Goal: Communication & Community: Share content

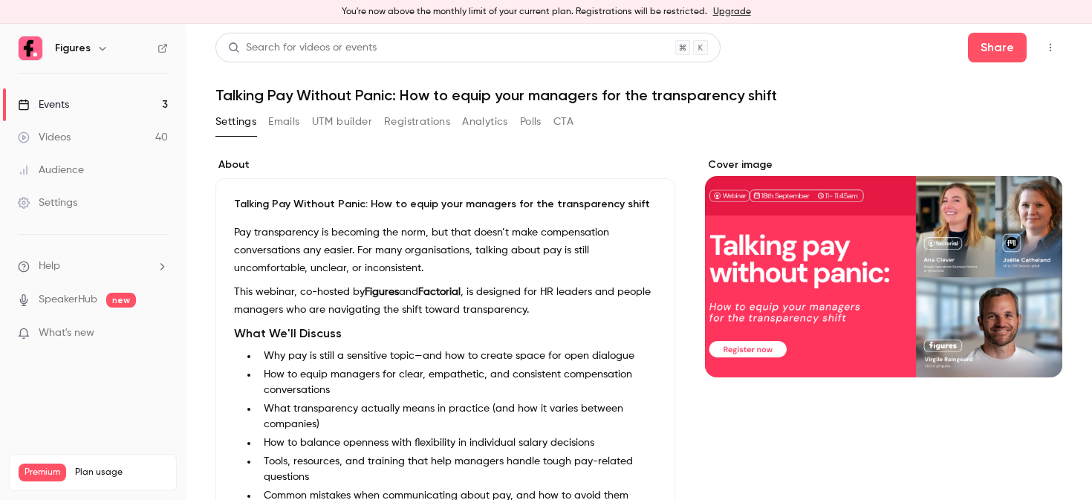
click at [426, 123] on button "Registrations" at bounding box center [417, 122] width 66 height 24
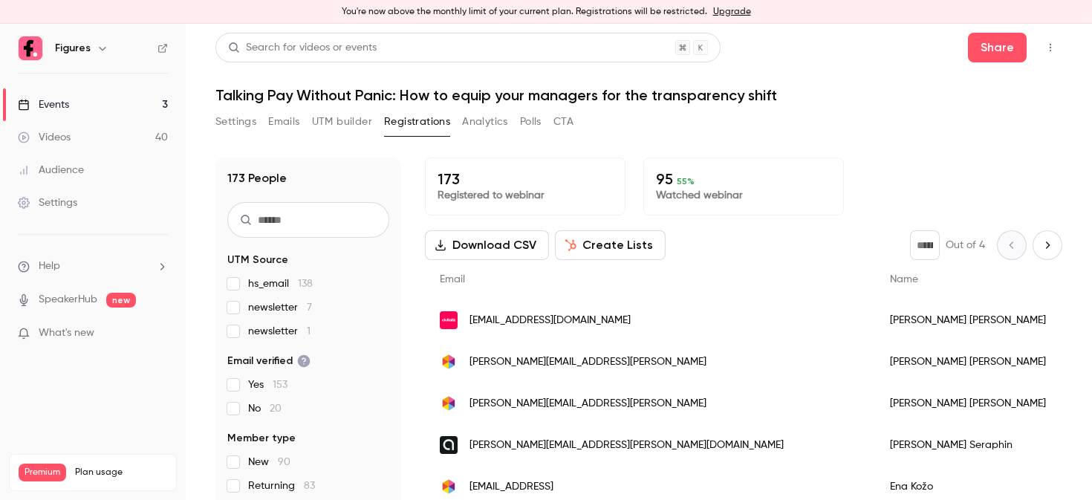
click at [516, 325] on span "[EMAIL_ADDRESS][DOMAIN_NAME]" at bounding box center [549, 321] width 161 height 16
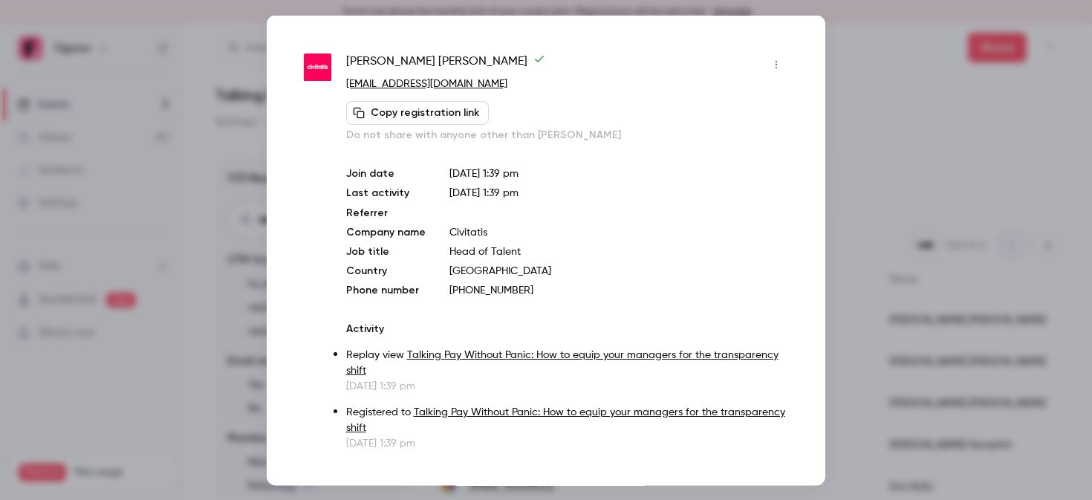
click at [1026, 161] on div at bounding box center [546, 250] width 1092 height 500
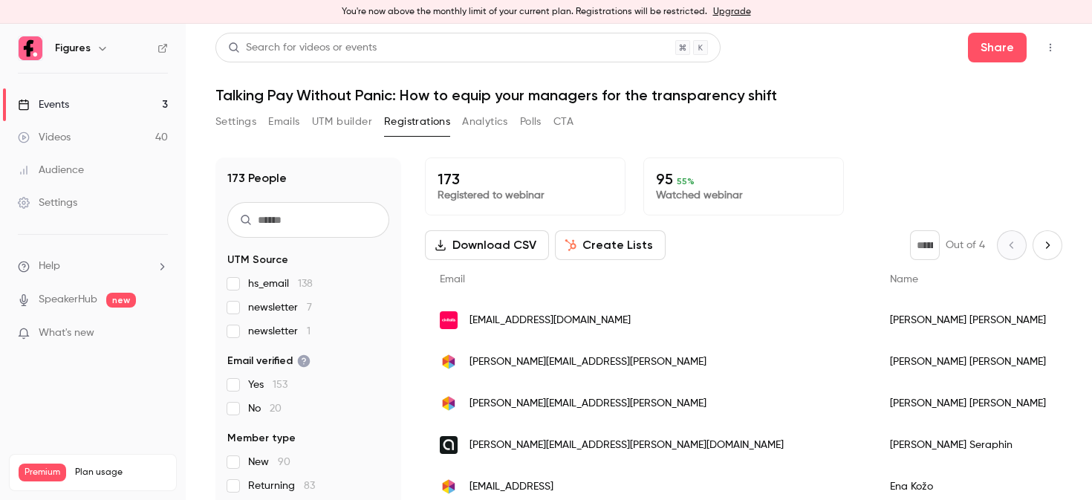
click at [237, 126] on button "Settings" at bounding box center [235, 122] width 41 height 24
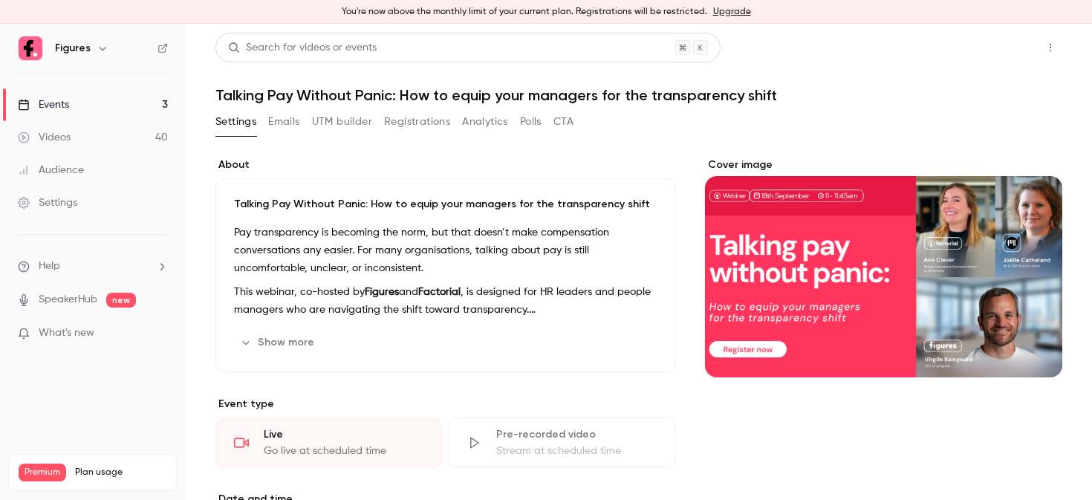
click at [983, 48] on button "Share" at bounding box center [997, 48] width 59 height 30
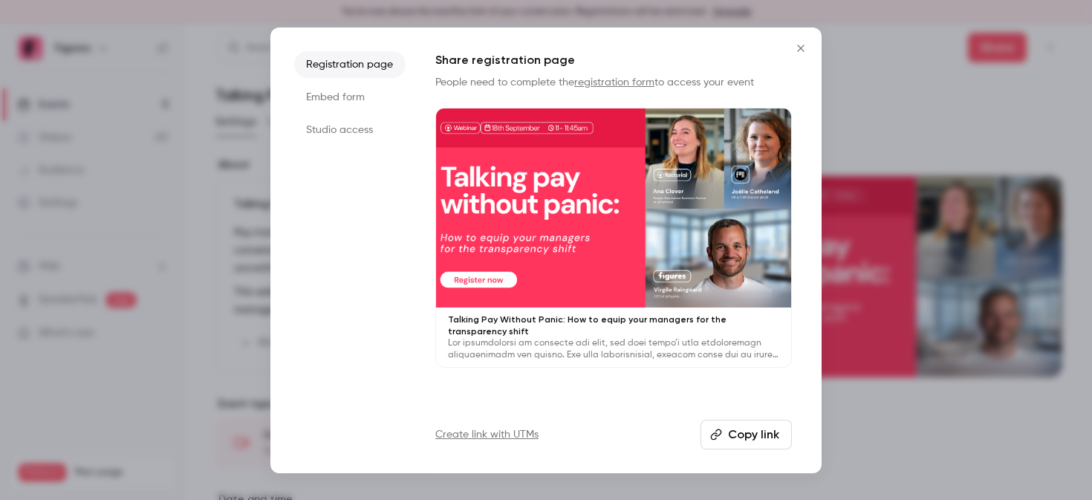
click at [347, 131] on li "Studio access" at bounding box center [349, 130] width 111 height 27
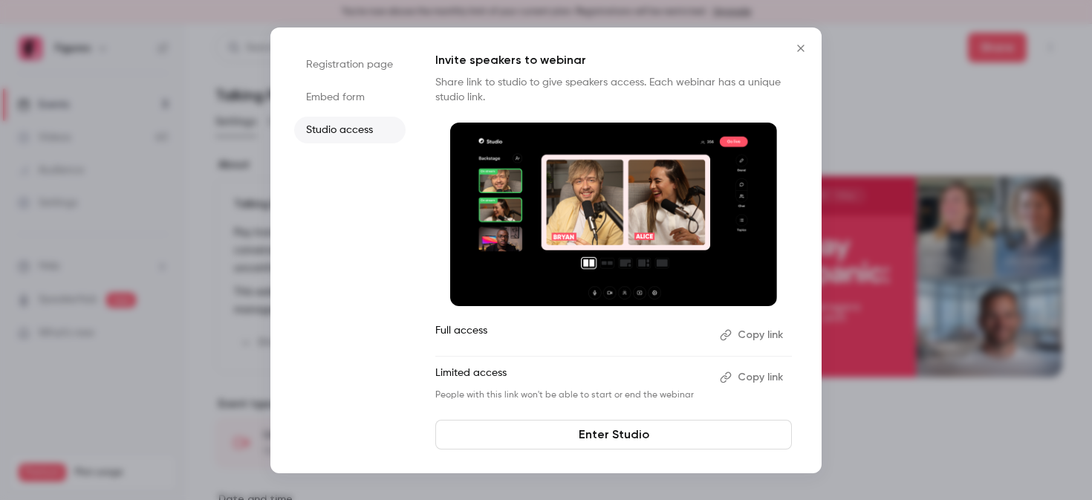
click at [793, 48] on icon "Close" at bounding box center [801, 48] width 18 height 12
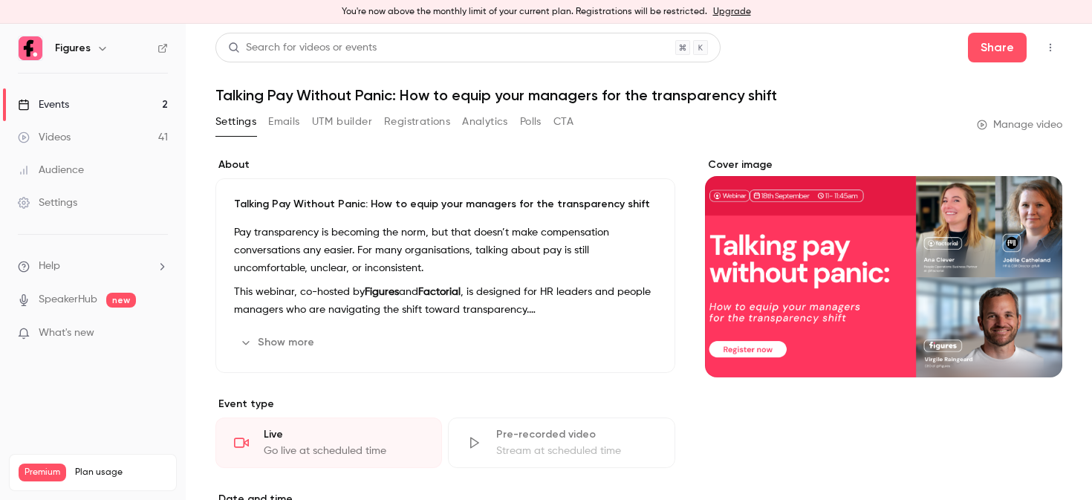
click at [341, 113] on button "UTM builder" at bounding box center [342, 122] width 60 height 24
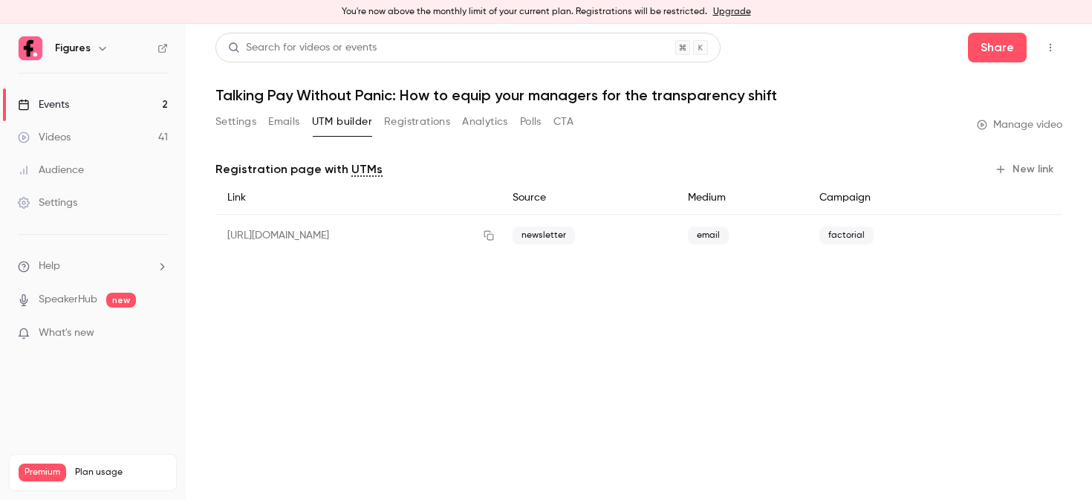
click at [247, 133] on button "Settings" at bounding box center [235, 122] width 41 height 24
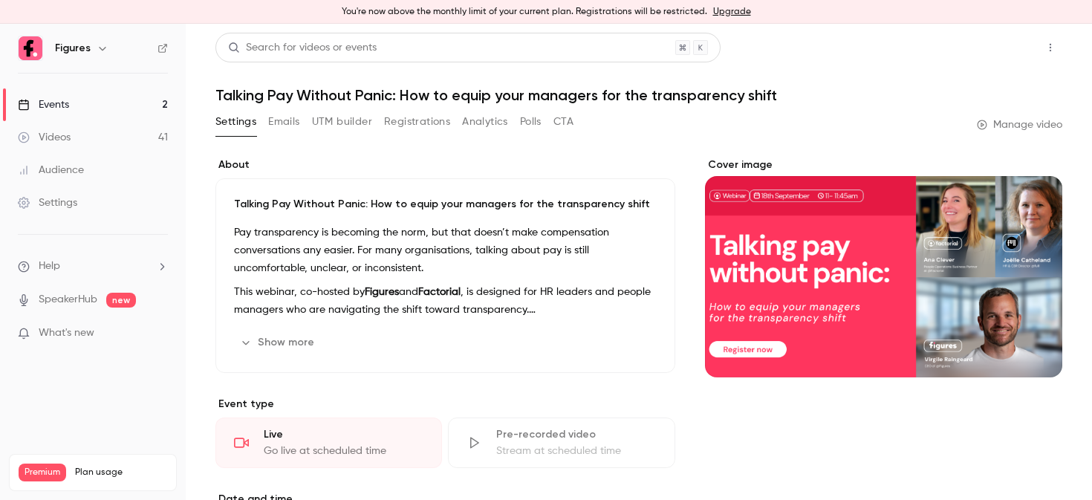
click at [1000, 54] on button "Share" at bounding box center [997, 48] width 59 height 30
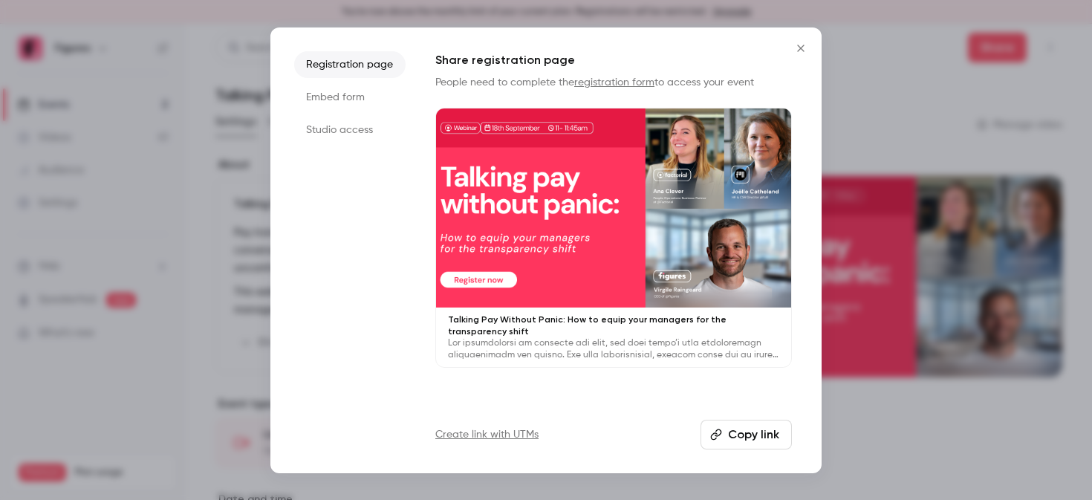
click at [1024, 104] on div at bounding box center [546, 250] width 1092 height 500
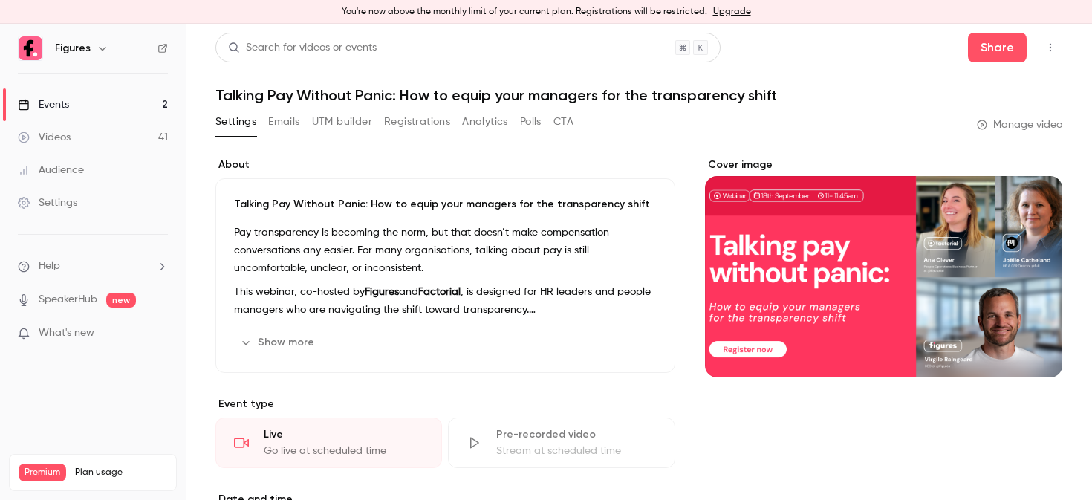
click at [998, 126] on link "Manage video" at bounding box center [1019, 124] width 85 height 15
click at [1053, 47] on icon "button" at bounding box center [1050, 47] width 12 height 10
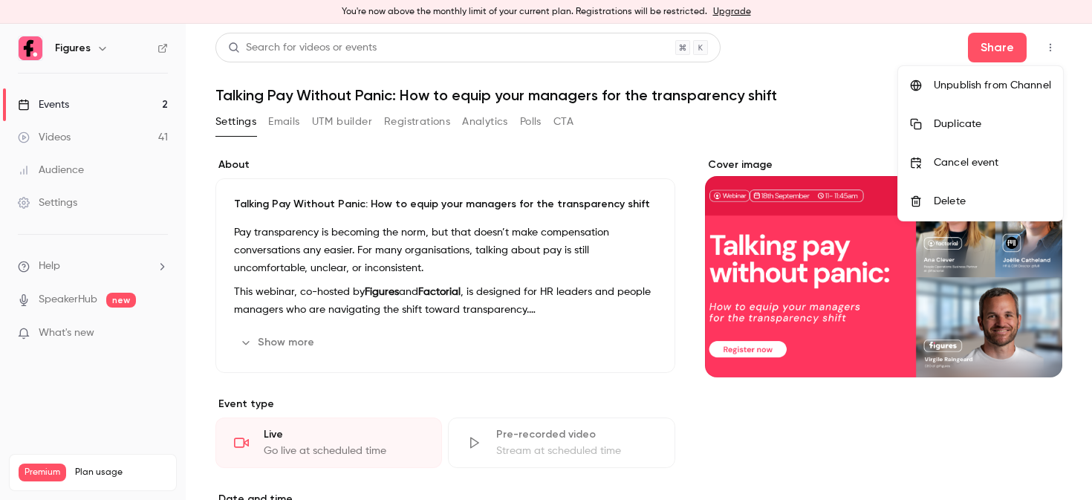
click at [866, 131] on div at bounding box center [546, 250] width 1092 height 500
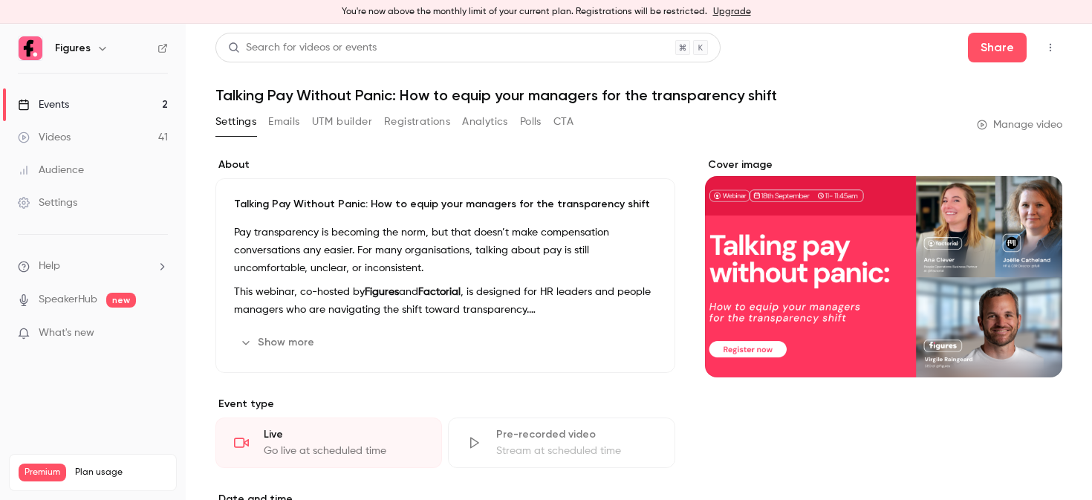
click at [1009, 65] on header "Search for videos or events Share Talking Pay Without Panic: How to equip your …" at bounding box center [638, 68] width 847 height 71
click at [995, 48] on button "Share" at bounding box center [997, 48] width 59 height 30
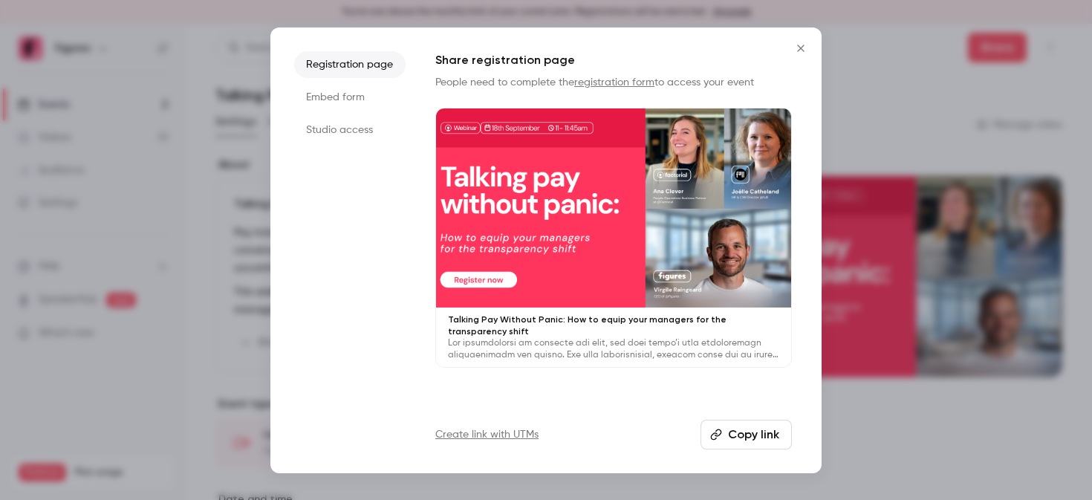
click at [345, 102] on li "Embed form" at bounding box center [349, 97] width 111 height 27
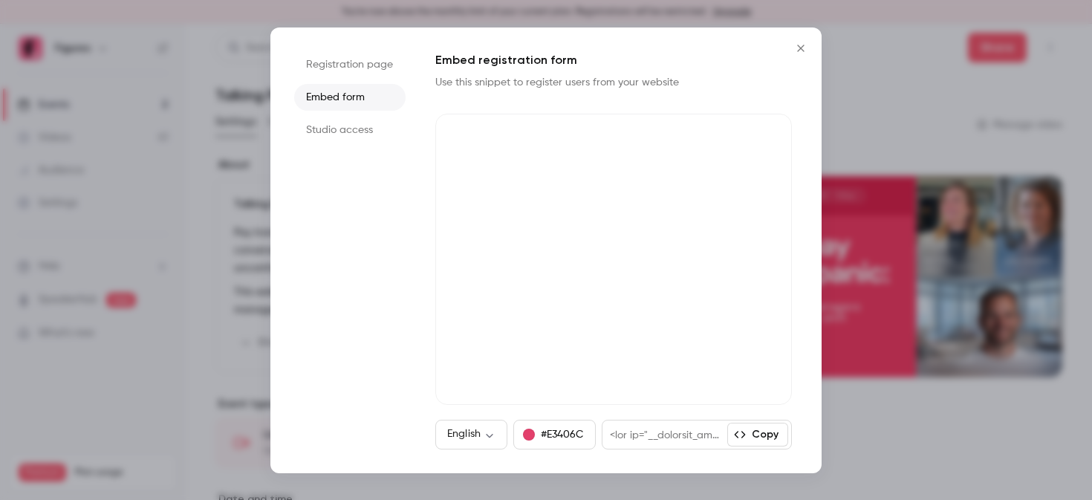
click at [351, 120] on li "Studio access" at bounding box center [349, 130] width 111 height 27
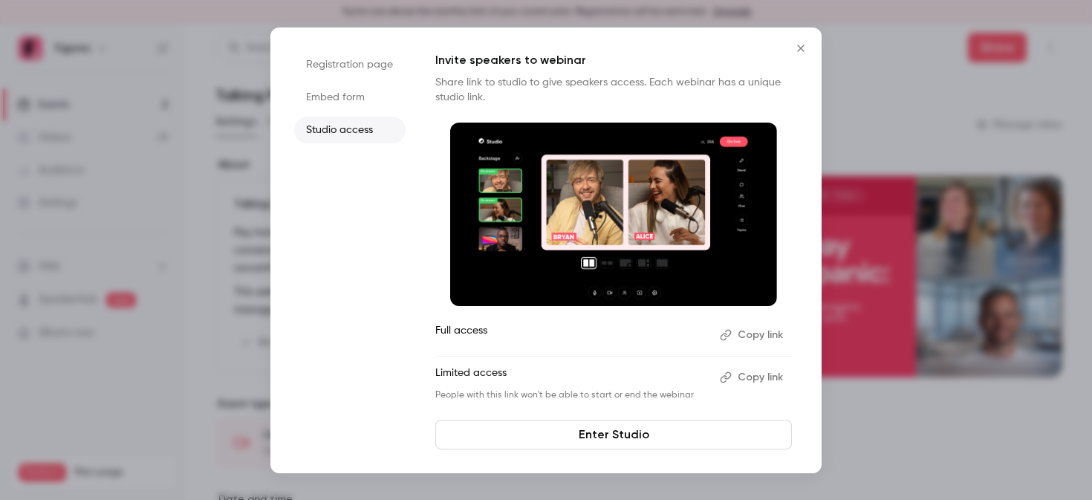
click at [796, 39] on button "Close" at bounding box center [801, 48] width 30 height 30
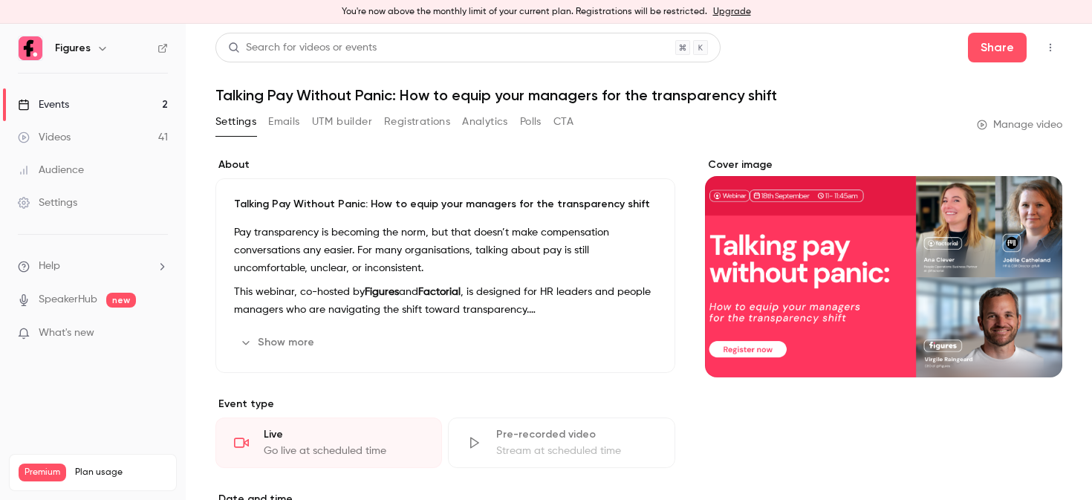
click at [105, 118] on link "Events 2" at bounding box center [93, 104] width 186 height 33
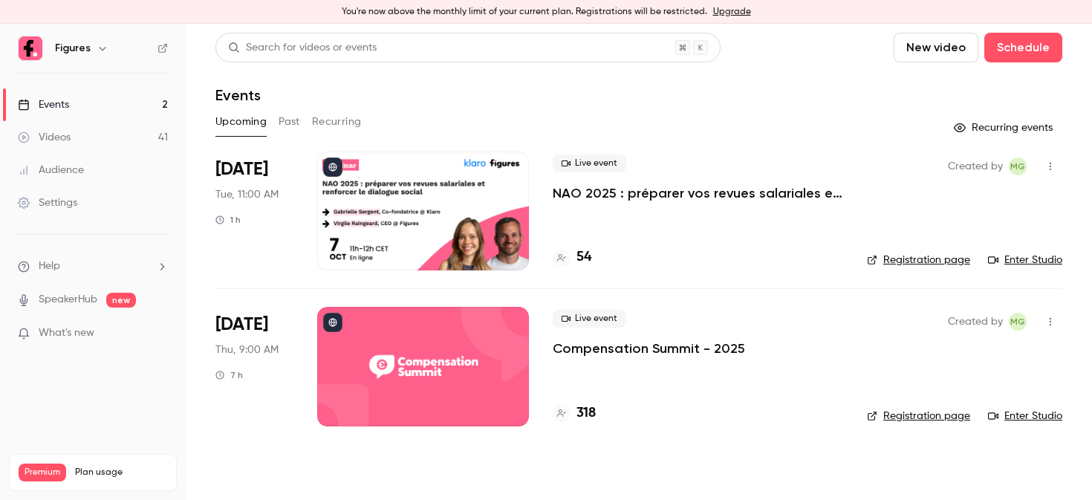
click at [354, 377] on div at bounding box center [423, 366] width 212 height 119
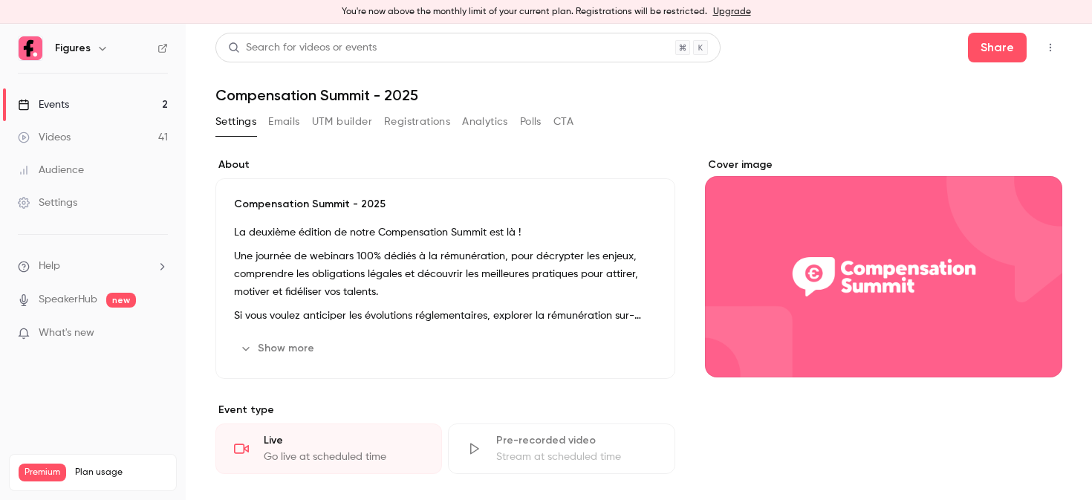
click at [383, 39] on div "Search for videos or events" at bounding box center [467, 48] width 505 height 30
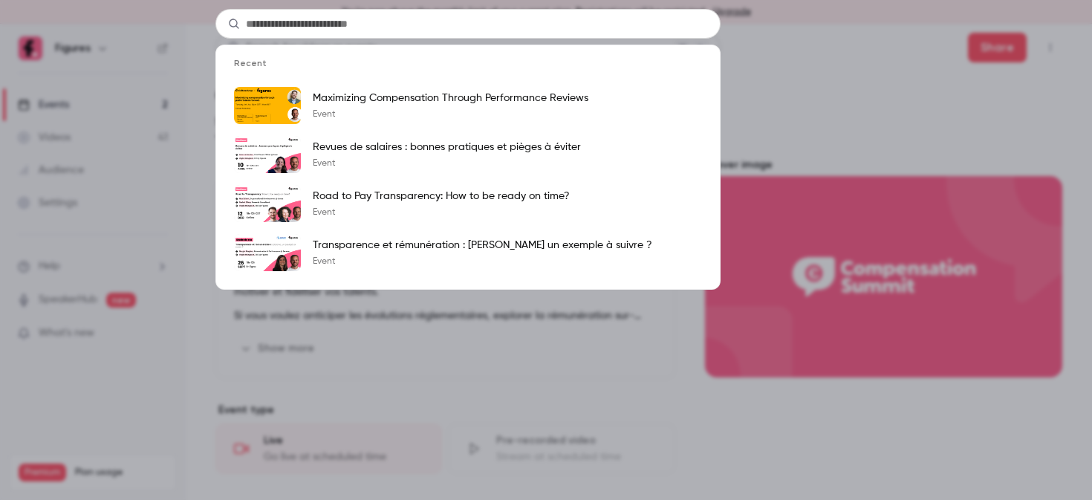
click at [355, 45] on ul "Recent Maximizing Compensation Through Performance Reviews Event Revues de sala…" at bounding box center [467, 167] width 505 height 245
click at [883, 74] on div "Recent Maximizing Compensation Through Performance Reviews Event Revues de sala…" at bounding box center [546, 250] width 1092 height 500
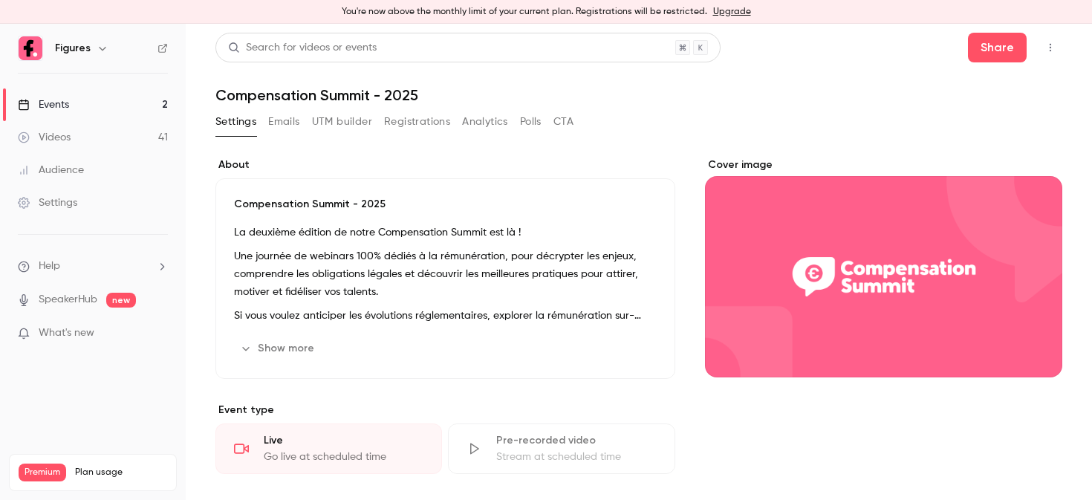
click at [409, 122] on button "Registrations" at bounding box center [417, 122] width 66 height 24
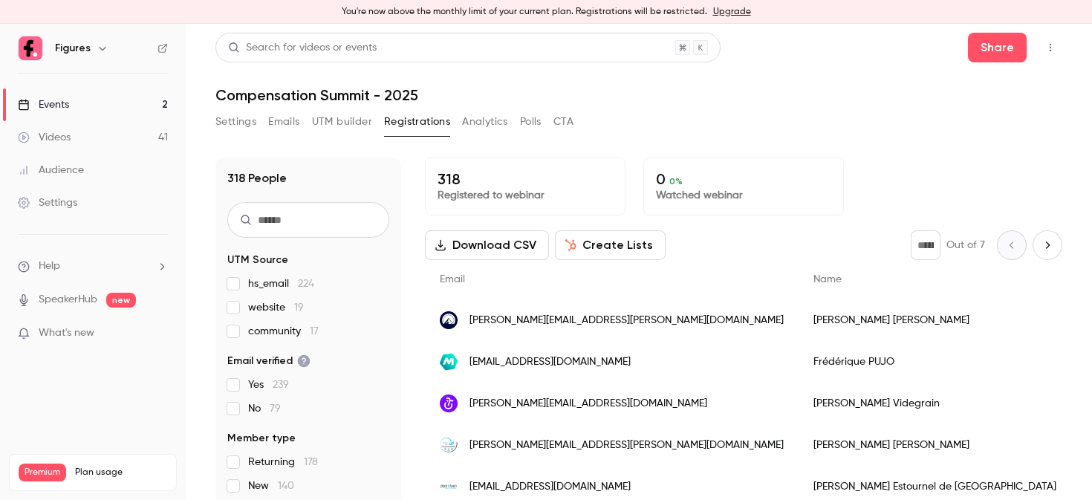
click at [303, 223] on input "text" at bounding box center [308, 220] width 162 height 36
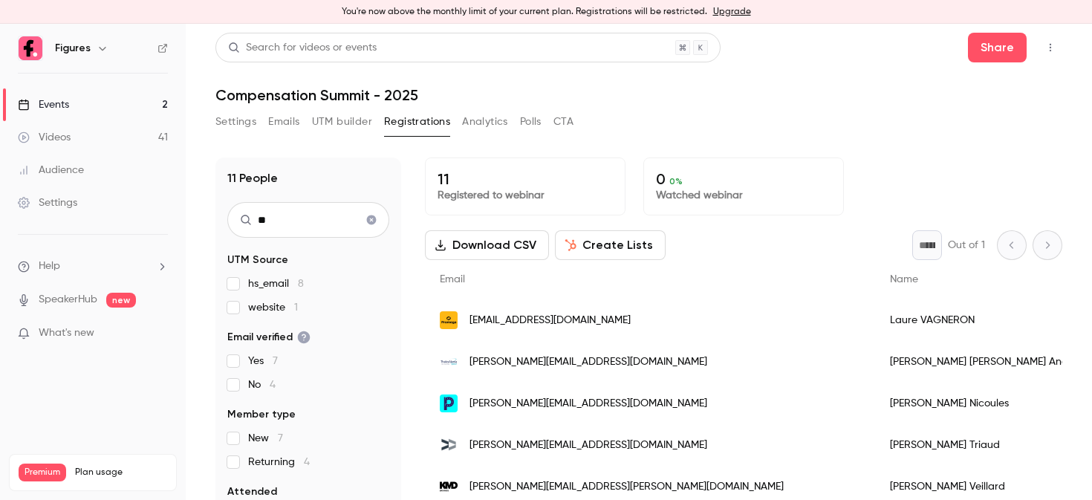
type input "*"
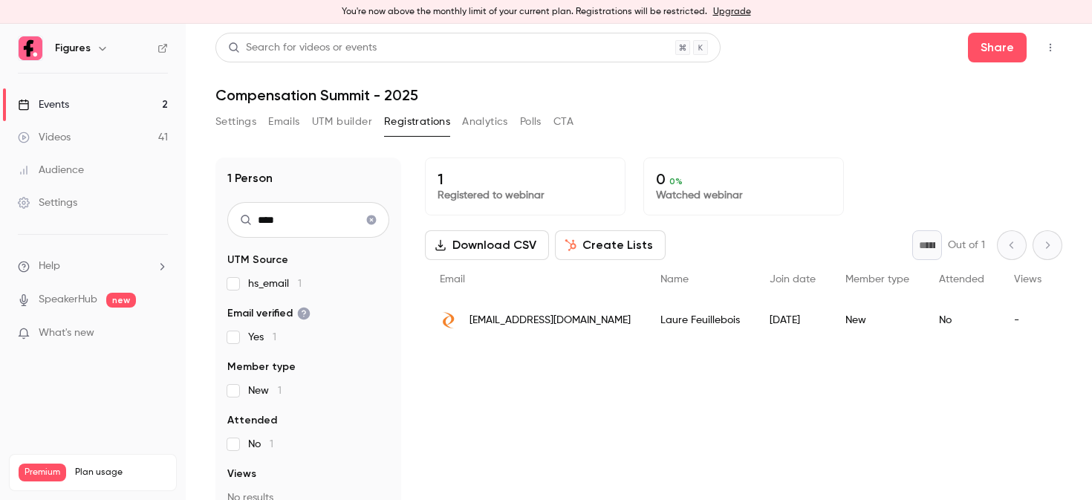
type input "****"
click at [625, 323] on div "laure.feuillebois@calderys.com" at bounding box center [535, 320] width 221 height 42
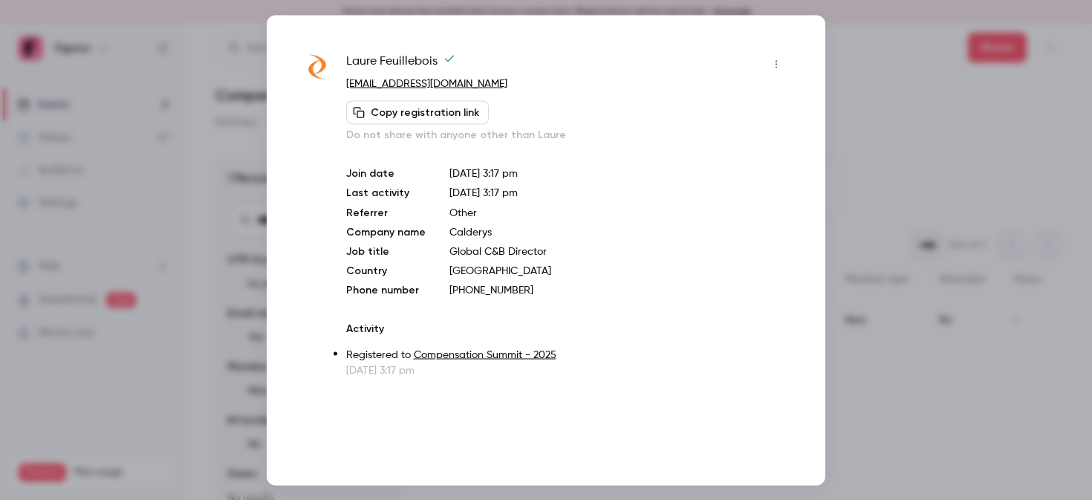
click at [500, 285] on p "+33660779238" at bounding box center [618, 289] width 339 height 15
click at [906, 125] on div at bounding box center [546, 250] width 1092 height 500
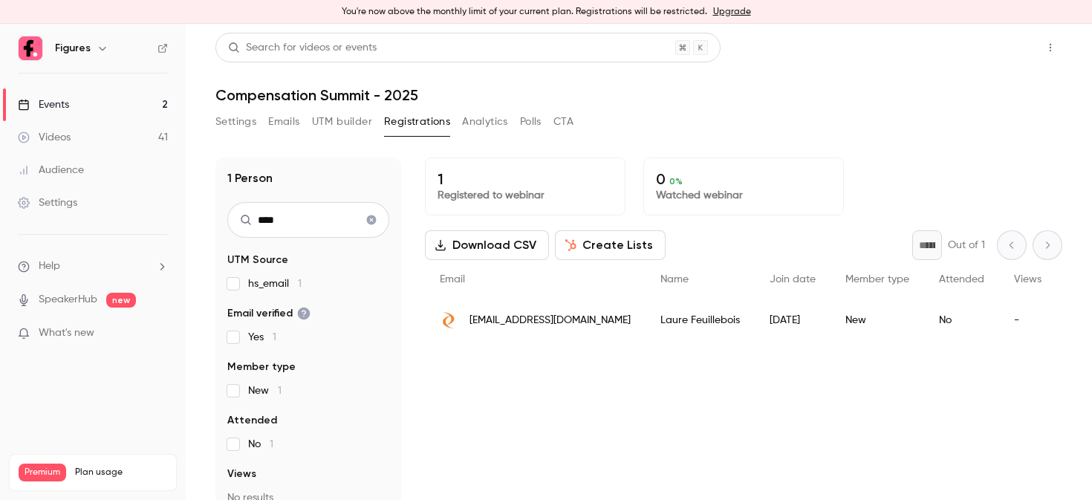
click at [990, 38] on button "Share" at bounding box center [997, 48] width 59 height 30
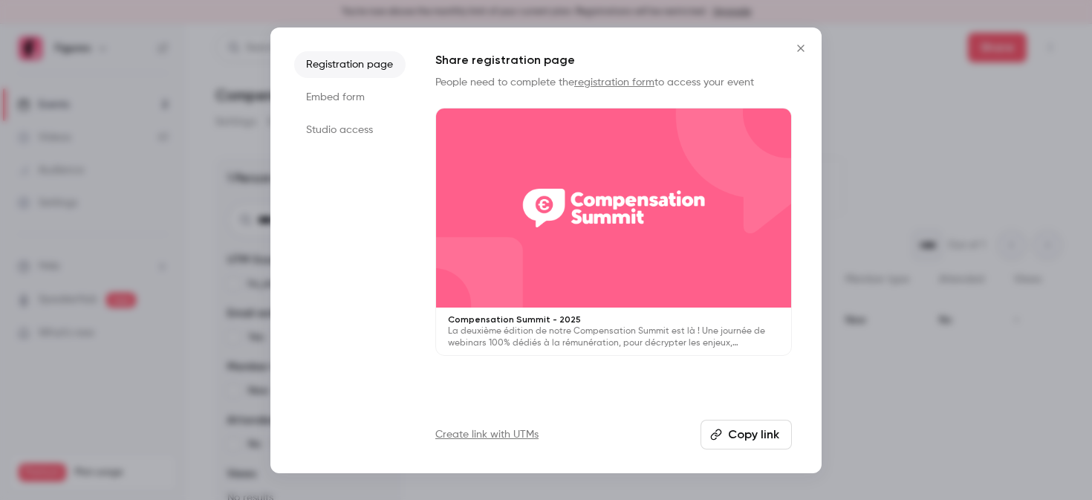
click at [741, 437] on button "Copy link" at bounding box center [746, 435] width 91 height 30
